Goal: Task Accomplishment & Management: Use online tool/utility

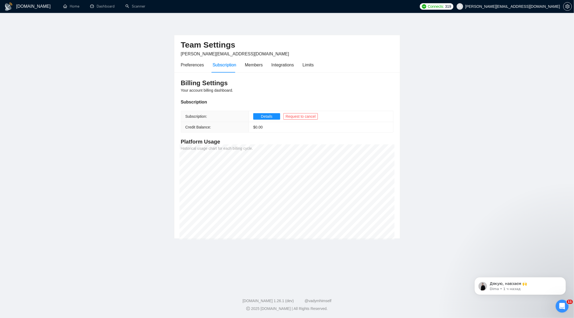
scroll to position [1, 0]
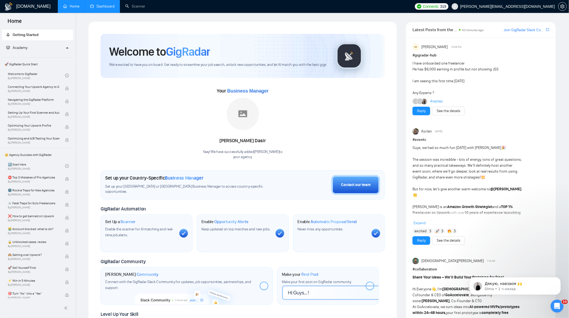
click at [111, 9] on link "Dashboard" at bounding box center [102, 6] width 24 height 5
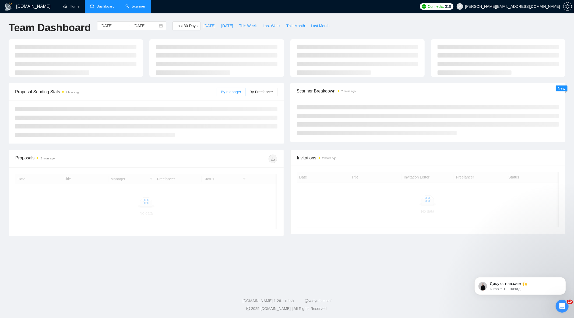
click at [127, 4] on link "Scanner" at bounding box center [135, 6] width 20 height 5
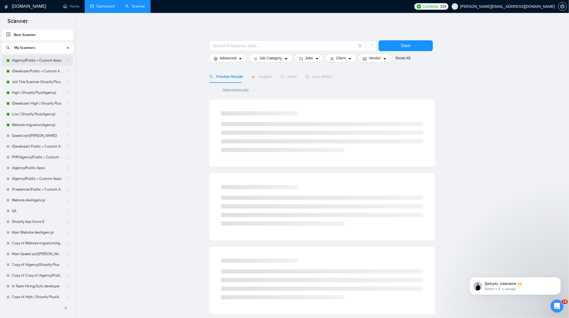
click at [20, 60] on link "(Agency)Public + Custom Apps" at bounding box center [37, 60] width 51 height 11
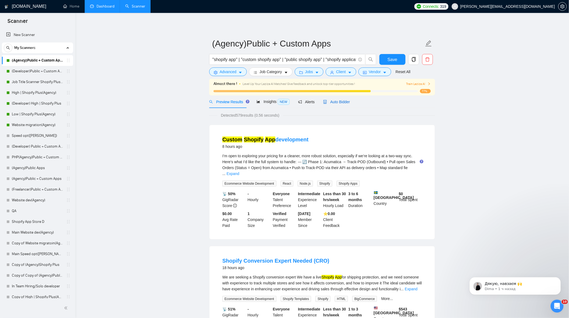
click at [333, 103] on span "Auto Bidder" at bounding box center [336, 102] width 27 height 4
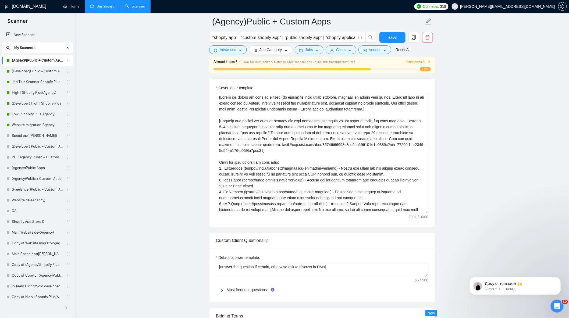
scroll to position [627, 0]
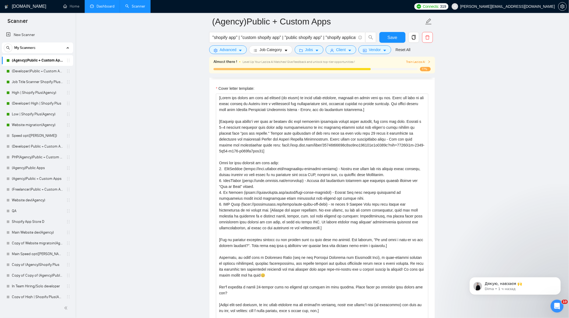
drag, startPoint x: 427, startPoint y: 215, endPoint x: 431, endPoint y: 228, distance: 13.9
drag, startPoint x: 355, startPoint y: 192, endPoint x: 219, endPoint y: 98, distance: 165.1
click at [220, 99] on textarea "Cover letter template:" at bounding box center [322, 209] width 212 height 231
click at [219, 101] on textarea "Cover letter template:" at bounding box center [322, 209] width 212 height 231
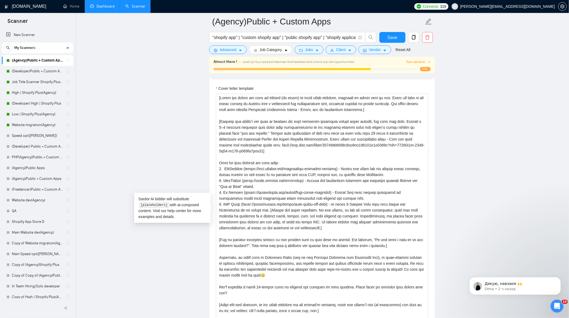
click at [204, 94] on main "(Agency)Public + Custom Apps "shopify app" | "custom shopify app" | "public sho…" at bounding box center [322, 255] width 476 height 1723
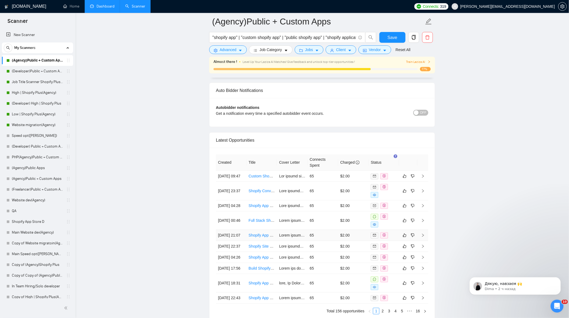
scroll to position [1510, 0]
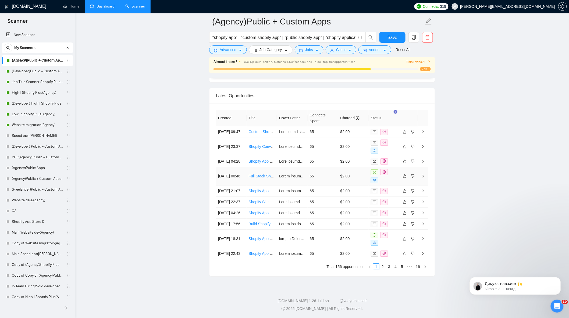
click at [345, 167] on td "$2.00" at bounding box center [353, 176] width 31 height 19
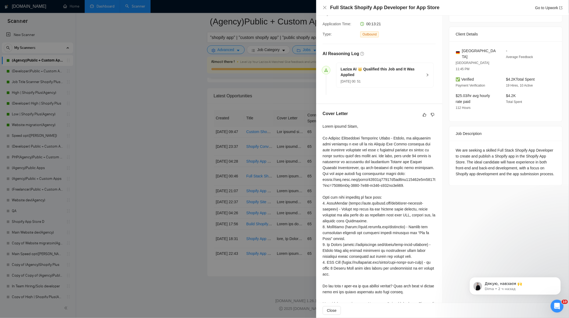
scroll to position [179, 0]
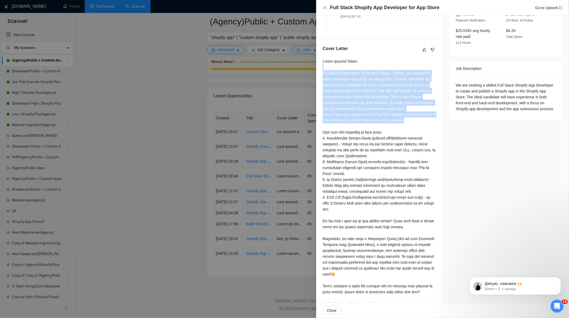
drag, startPoint x: 322, startPoint y: 74, endPoint x: 422, endPoint y: 124, distance: 111.5
click at [422, 124] on div "Cover Letter" at bounding box center [379, 177] width 126 height 276
copy div "At Shopify Development Solutions Studio - Grodas, we understand that bringing a…"
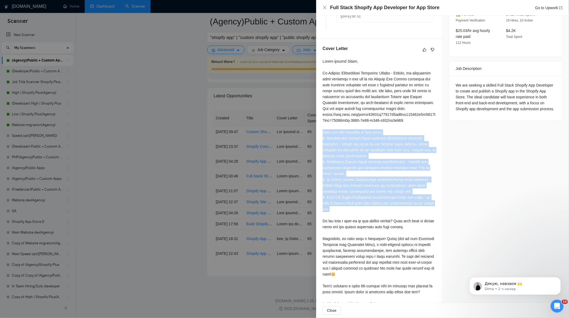
drag, startPoint x: 323, startPoint y: 140, endPoint x: 403, endPoint y: 216, distance: 110.7
click at [403, 216] on div at bounding box center [379, 182] width 113 height 248
copy div "Here are some projects we have made: 1. WideReview (https://apps.shopify.com/wi…"
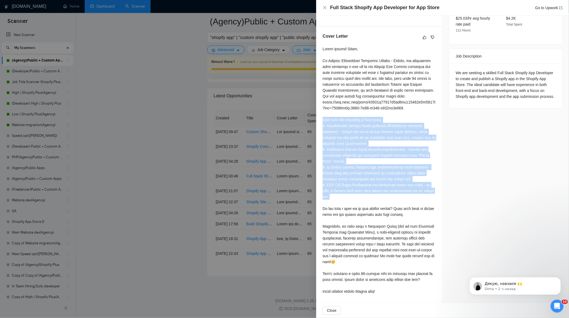
scroll to position [198, 0]
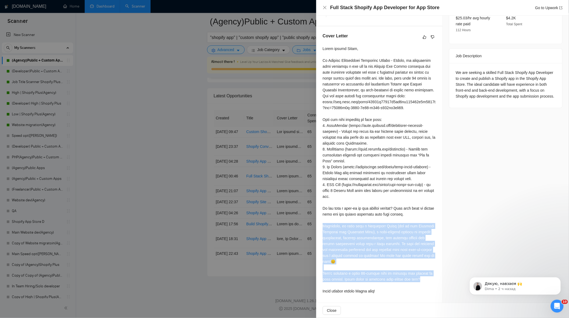
drag, startPoint x: 322, startPoint y: 227, endPoint x: 432, endPoint y: 280, distance: 122.2
click at [432, 280] on div "Cover Letter" at bounding box center [379, 164] width 126 height 276
copy div "Typically, we start with a Discovery Phase (led by our Delivery Director and So…"
